Goal: Browse casually

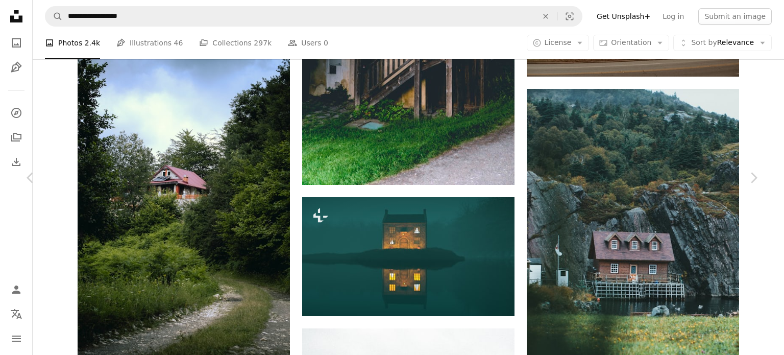
scroll to position [664, 0]
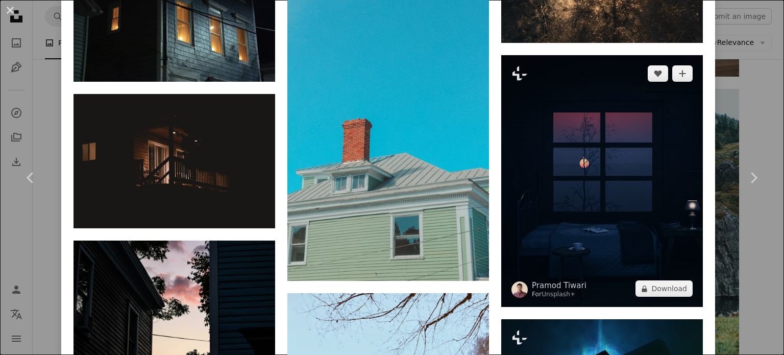
click at [564, 112] on img at bounding box center [602, 181] width 202 height 252
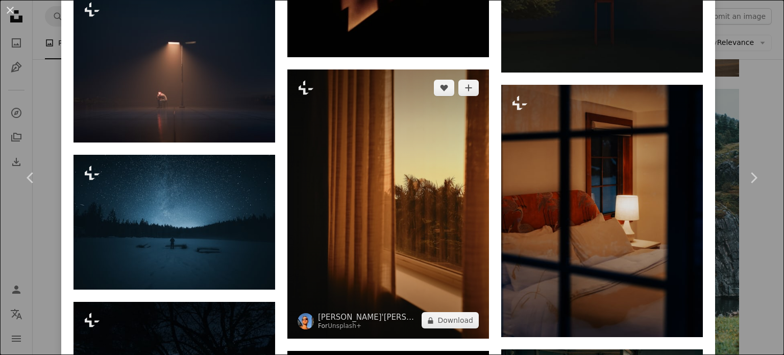
scroll to position [2093, 0]
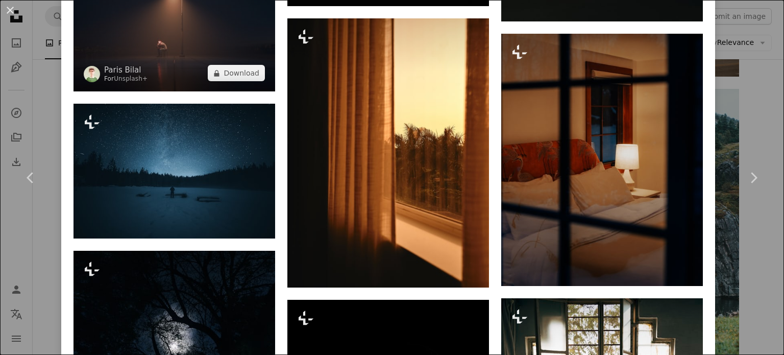
click at [209, 38] on img at bounding box center [175, 15] width 202 height 151
